Goal: Check status: Check status

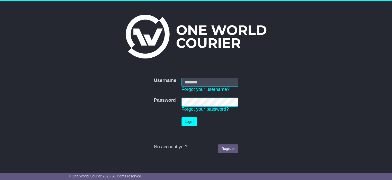
click at [197, 81] on input "Username" at bounding box center [210, 82] width 57 height 9
type input "**********"
click at [185, 123] on button "Login" at bounding box center [189, 121] width 15 height 9
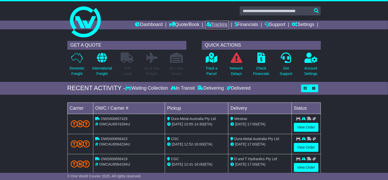
click at [214, 23] on link "Tracking" at bounding box center [217, 25] width 23 height 9
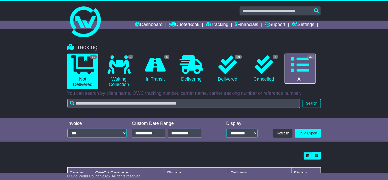
click at [292, 68] on icon at bounding box center [300, 64] width 19 height 19
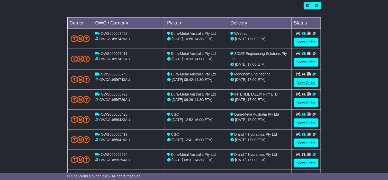
scroll to position [154, 0]
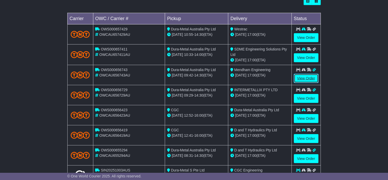
click at [307, 78] on link "View Order" at bounding box center [306, 78] width 25 height 9
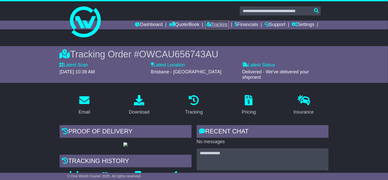
click at [212, 25] on link "Tracking" at bounding box center [217, 25] width 23 height 9
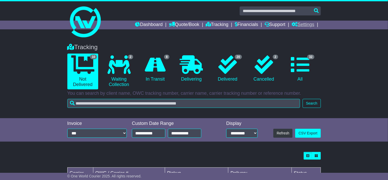
click at [299, 25] on link "Settings" at bounding box center [303, 25] width 23 height 9
click at [217, 23] on link "Tracking" at bounding box center [217, 25] width 23 height 9
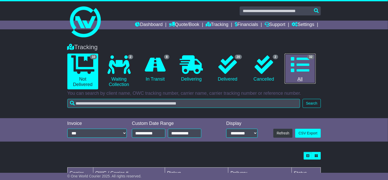
click at [300, 57] on icon at bounding box center [300, 64] width 19 height 19
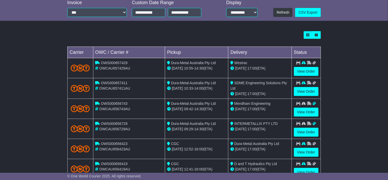
scroll to position [154, 0]
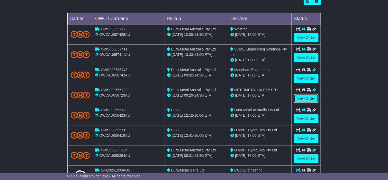
click at [305, 99] on link "View Order" at bounding box center [306, 98] width 25 height 9
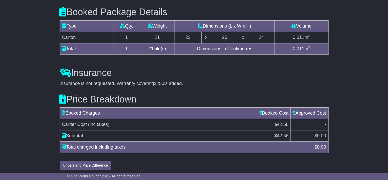
scroll to position [426, 0]
